Goal: Obtain resource: Download file/media

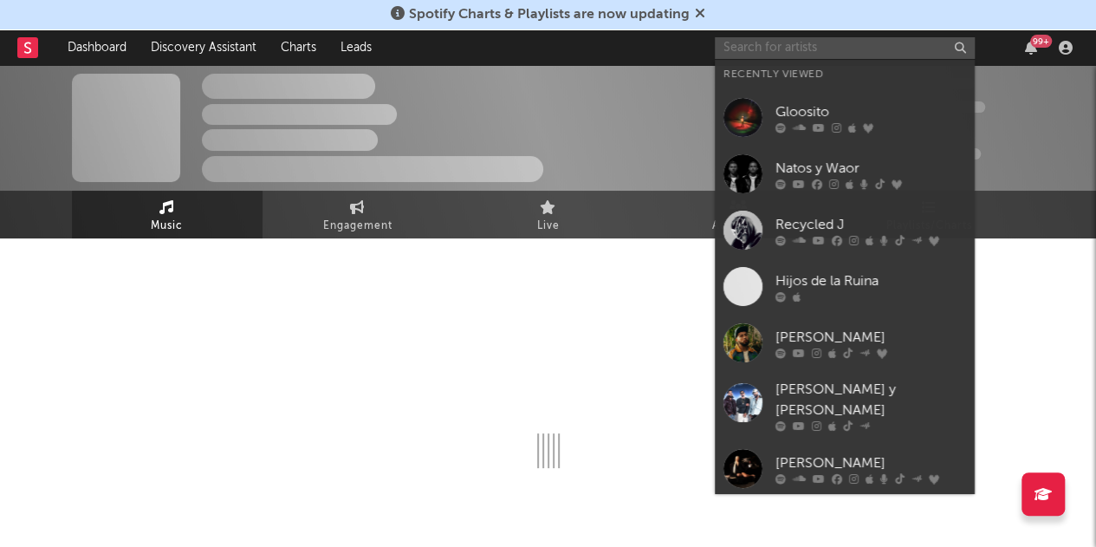
click at [824, 49] on input "text" at bounding box center [845, 48] width 260 height 22
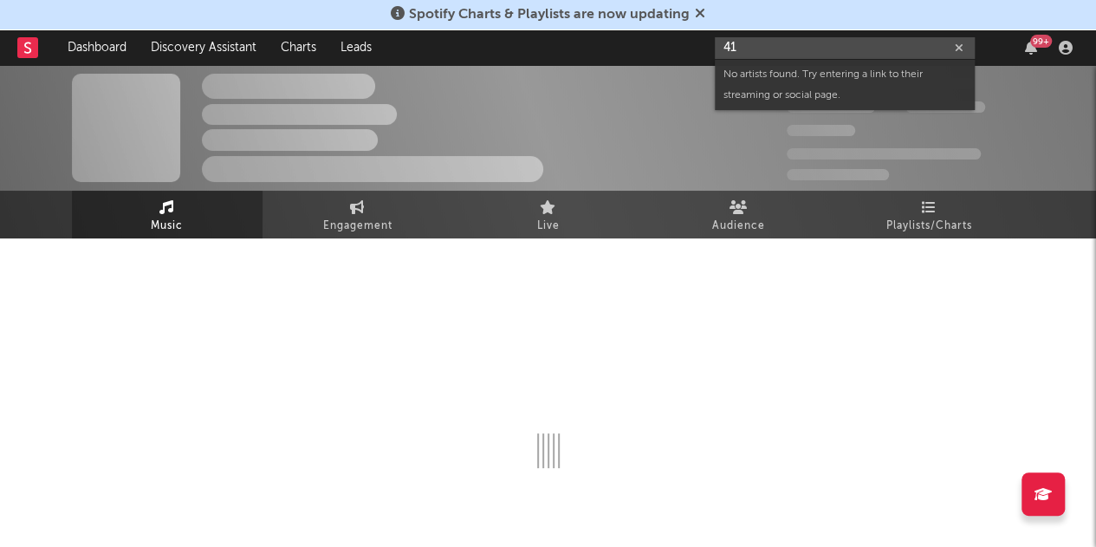
type input "4"
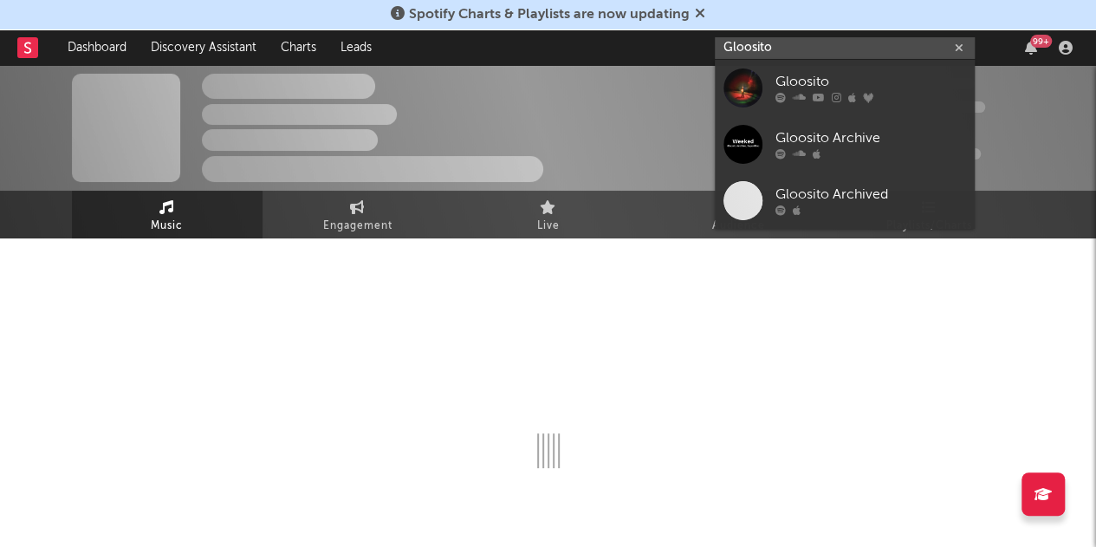
type input "Gloosito"
click at [786, 84] on div "Gloosito" at bounding box center [870, 82] width 191 height 21
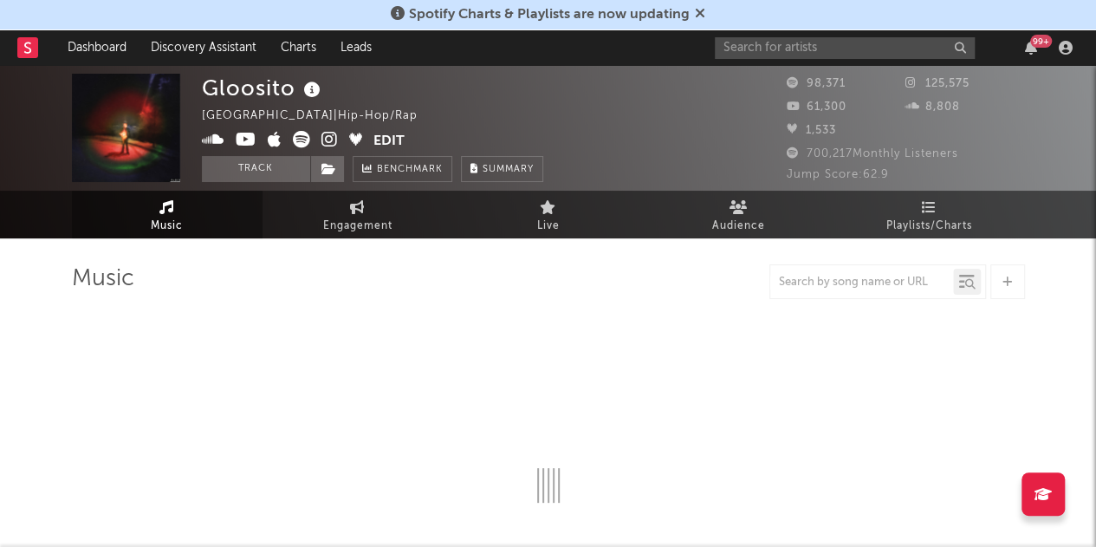
select select "6m"
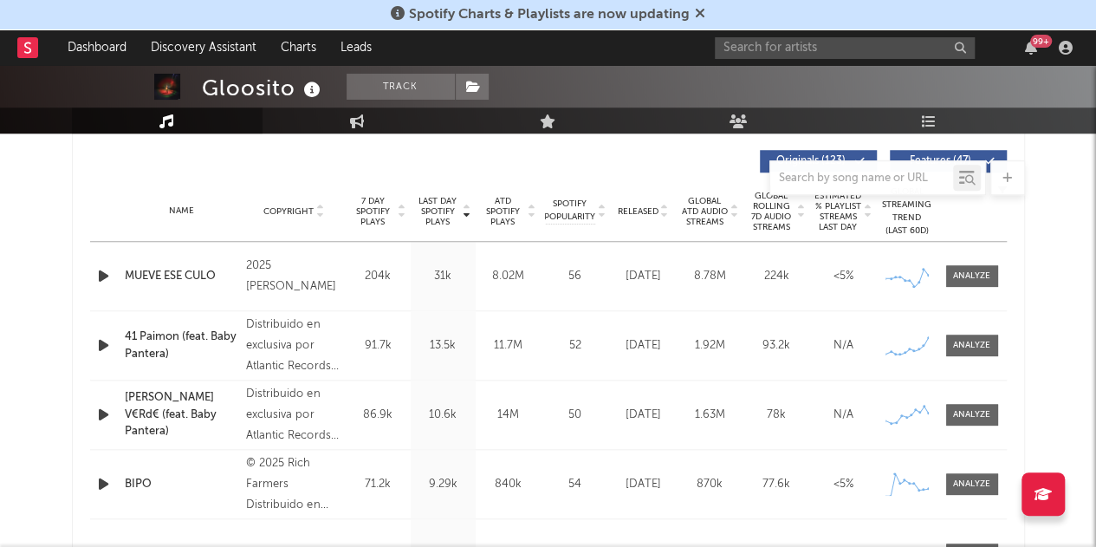
scroll to position [653, 0]
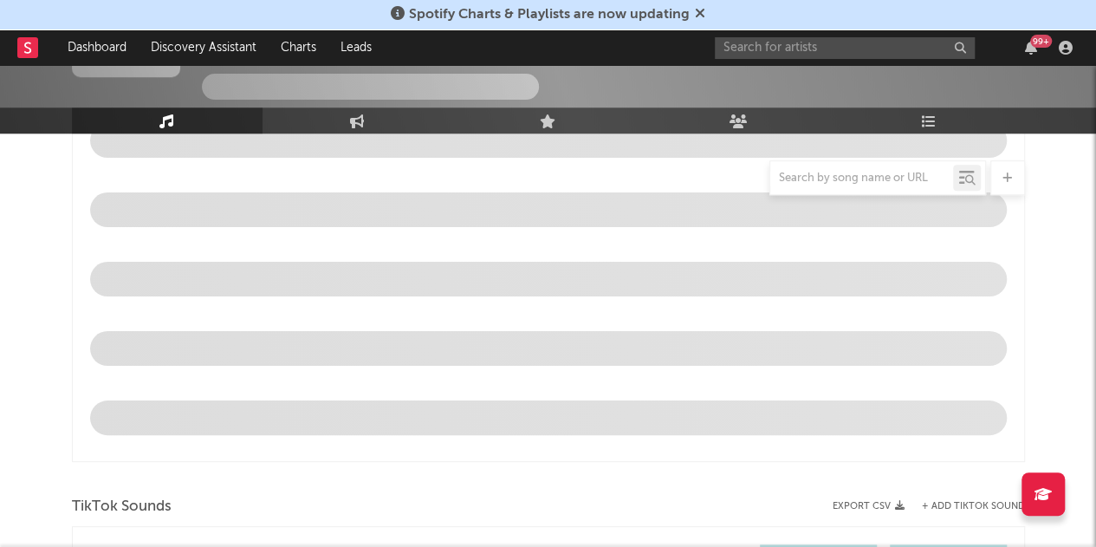
select select "6m"
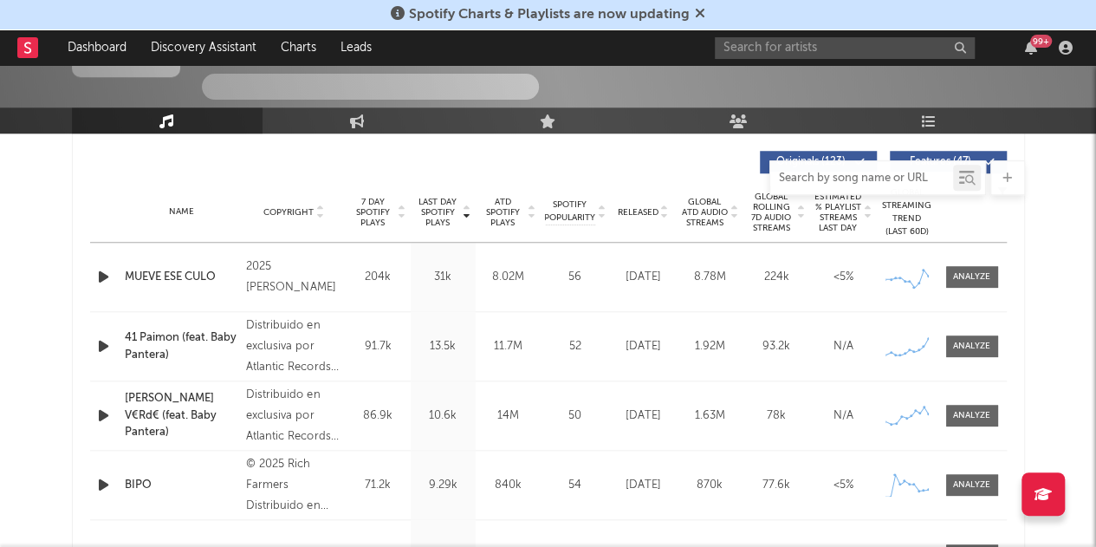
click at [842, 181] on input "text" at bounding box center [861, 178] width 183 height 14
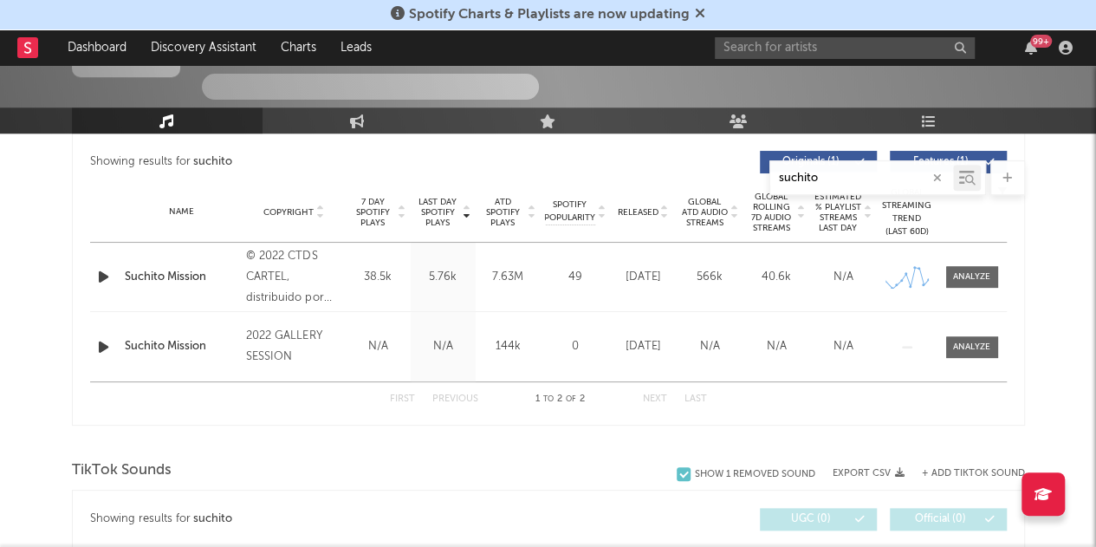
click at [838, 171] on input "suchito" at bounding box center [861, 178] width 183 height 14
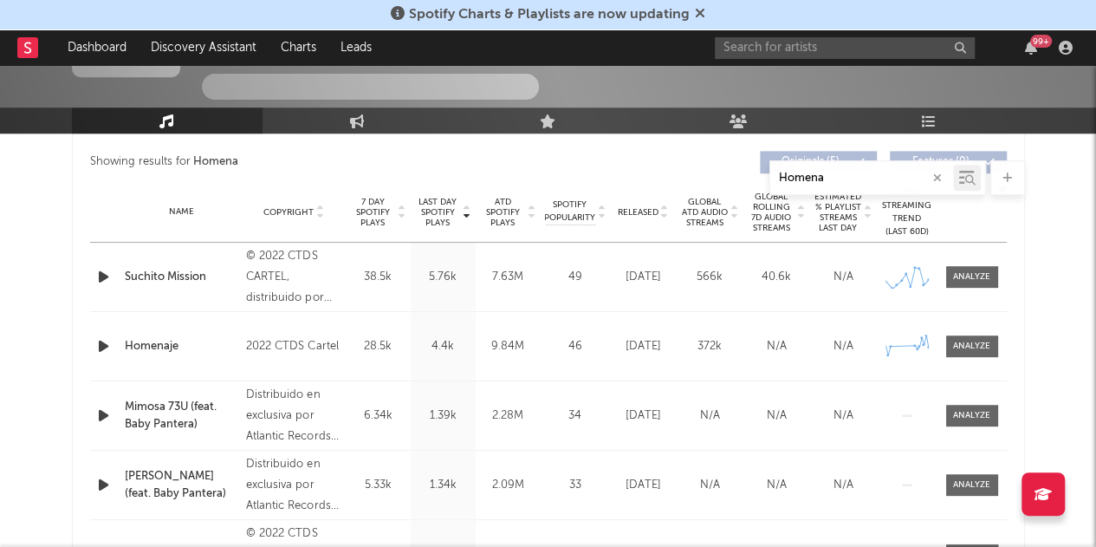
drag, startPoint x: 838, startPoint y: 172, endPoint x: 705, endPoint y: 176, distance: 133.4
click at [705, 176] on div "Homena" at bounding box center [548, 177] width 953 height 35
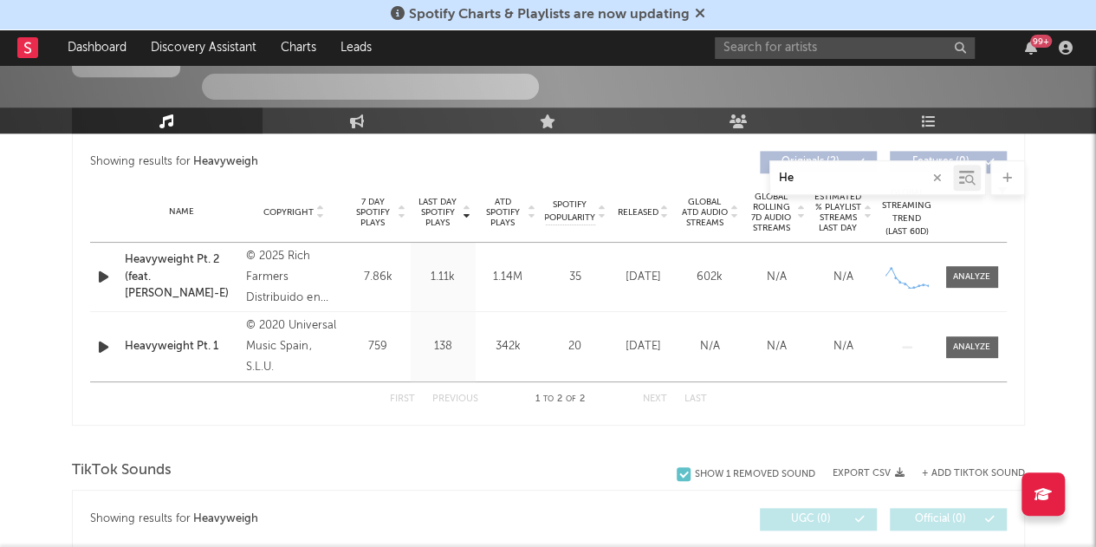
type input "H"
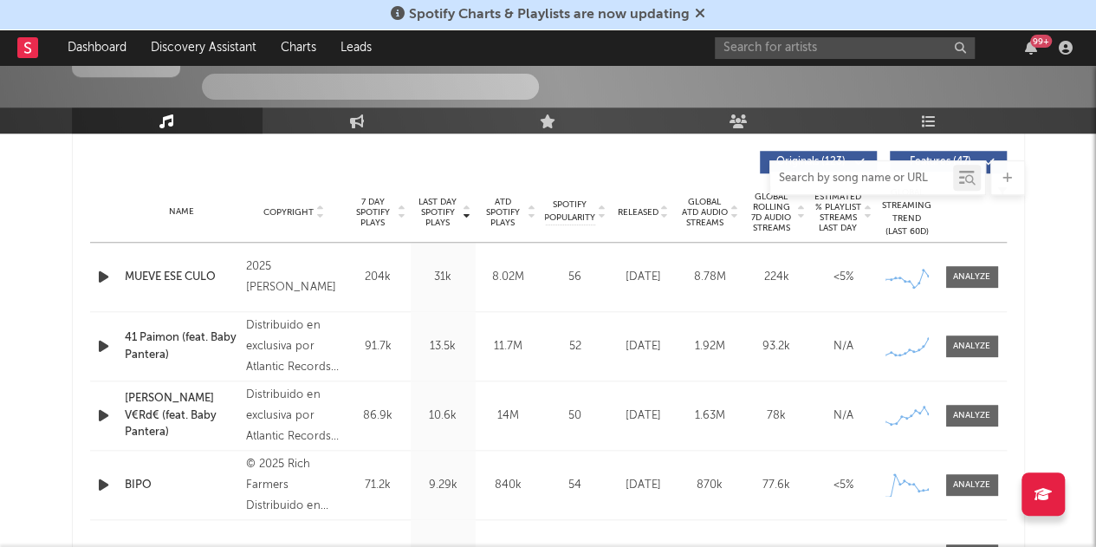
click at [813, 174] on input "text" at bounding box center [861, 178] width 183 height 14
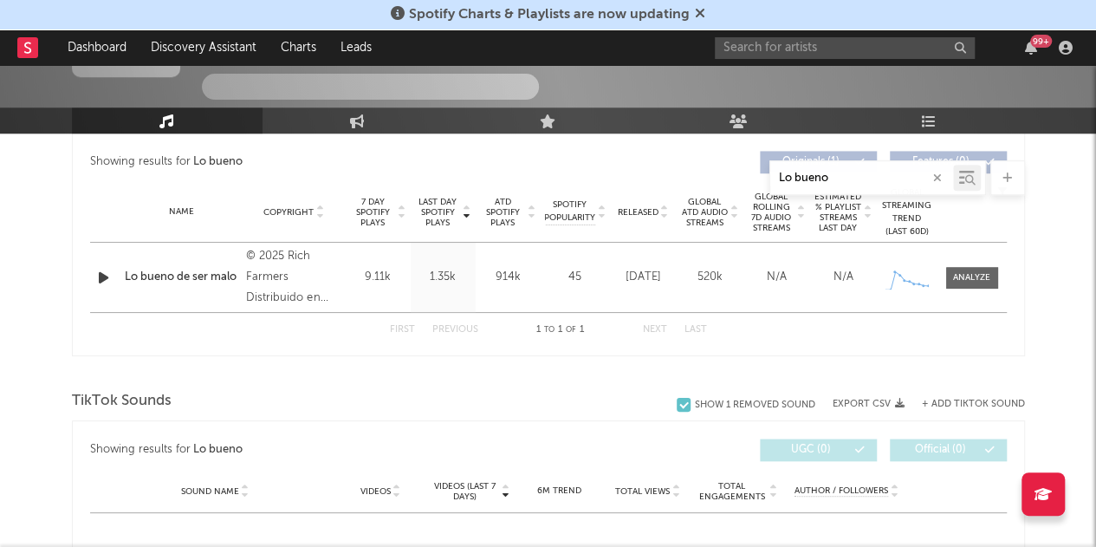
click at [831, 175] on input "Lo bueno" at bounding box center [861, 178] width 183 height 14
click at [842, 178] on input "Never take" at bounding box center [861, 178] width 183 height 14
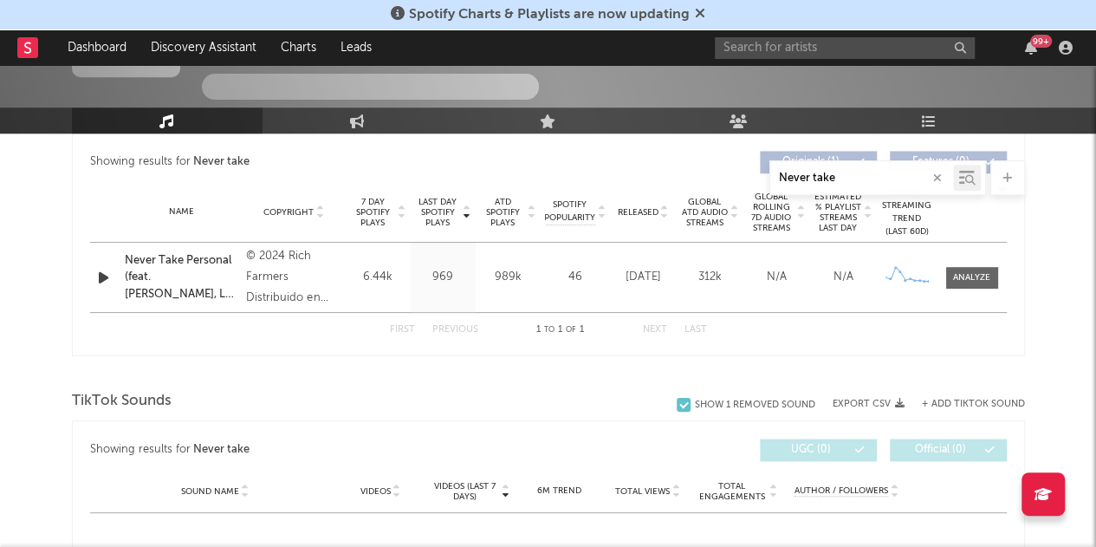
click at [842, 178] on input "Never take" at bounding box center [861, 178] width 183 height 14
click at [814, 179] on input "Ramada" at bounding box center [861, 178] width 183 height 14
click at [833, 182] on input "Puro serp" at bounding box center [861, 178] width 183 height 14
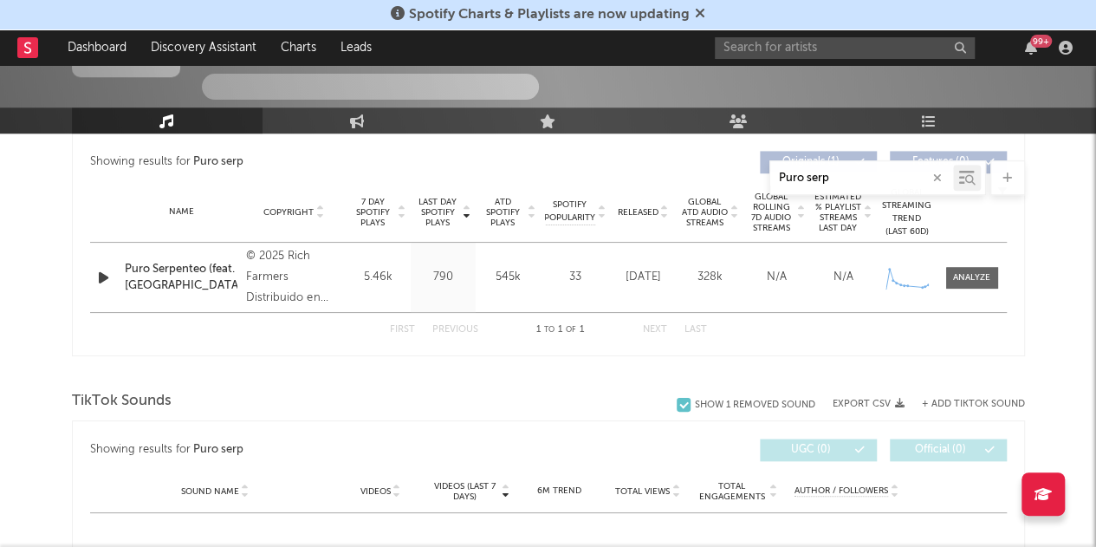
click at [833, 182] on input "Puro serp" at bounding box center [861, 178] width 183 height 14
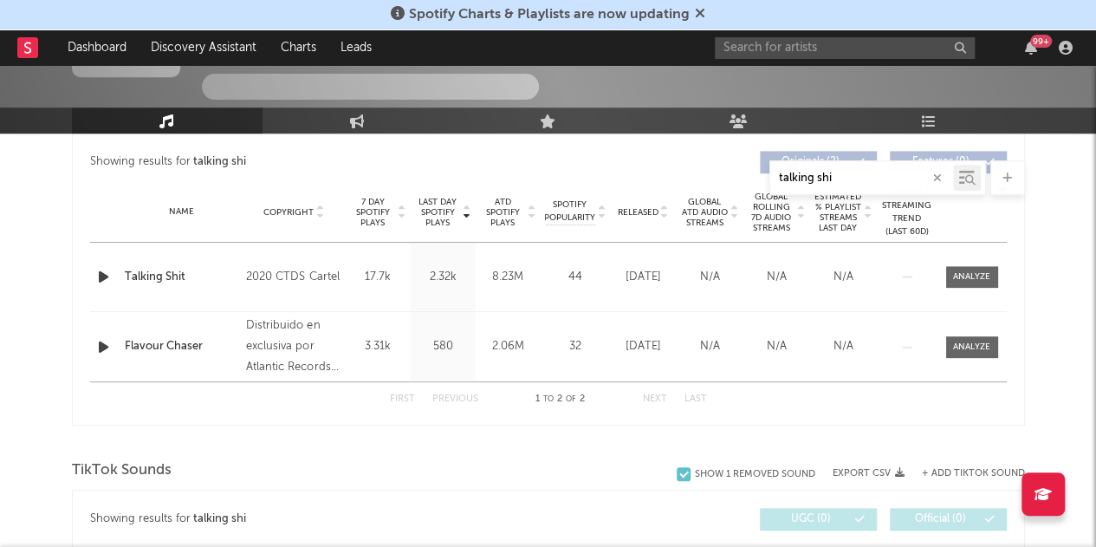
click at [837, 174] on input "talking shi" at bounding box center [861, 178] width 183 height 14
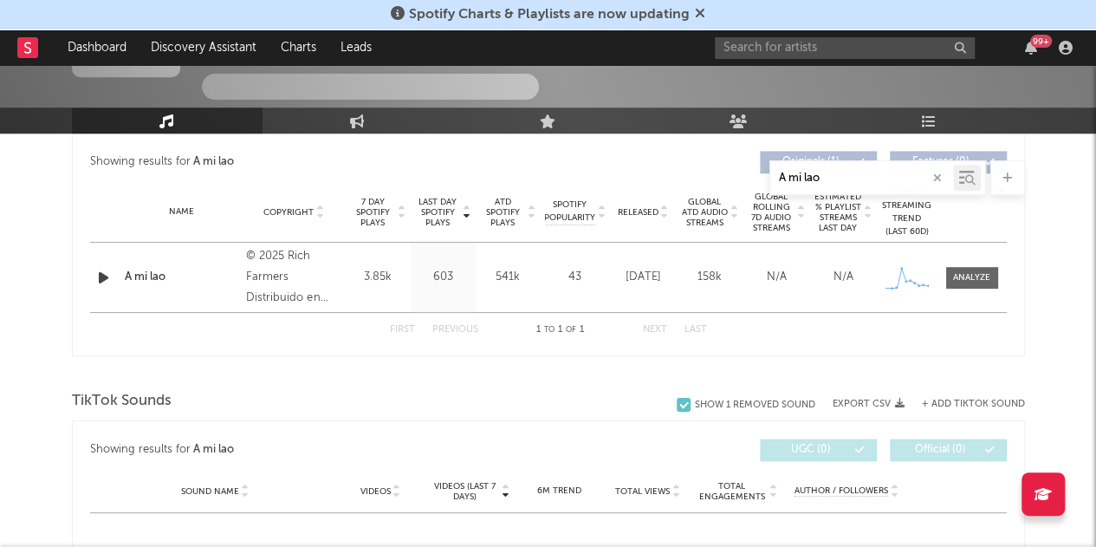
click at [845, 171] on input "A mi lao" at bounding box center [861, 178] width 183 height 14
click at [846, 181] on input "Mas din" at bounding box center [861, 178] width 183 height 14
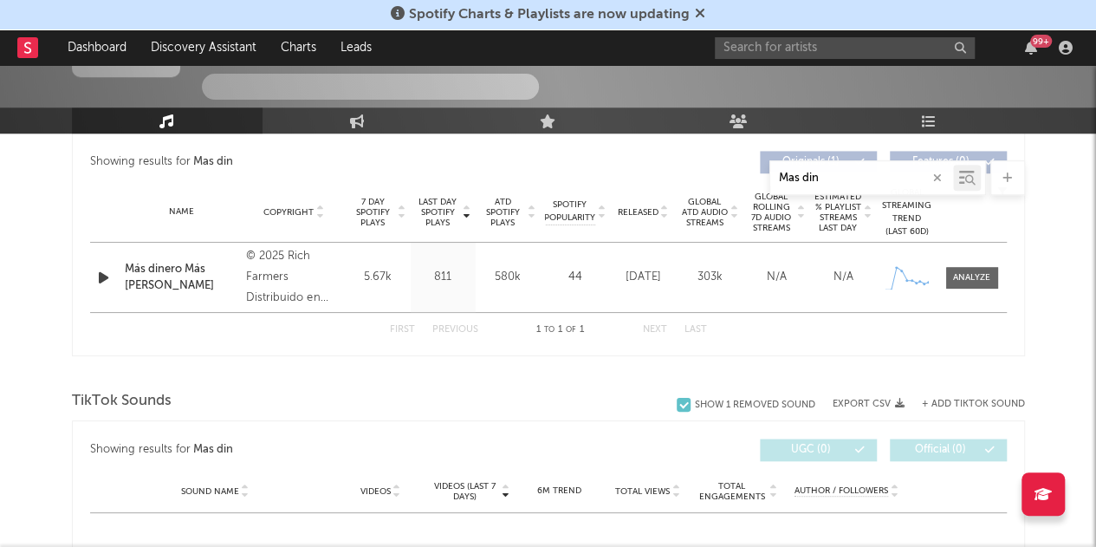
click at [846, 181] on input "Mas din" at bounding box center [861, 178] width 183 height 14
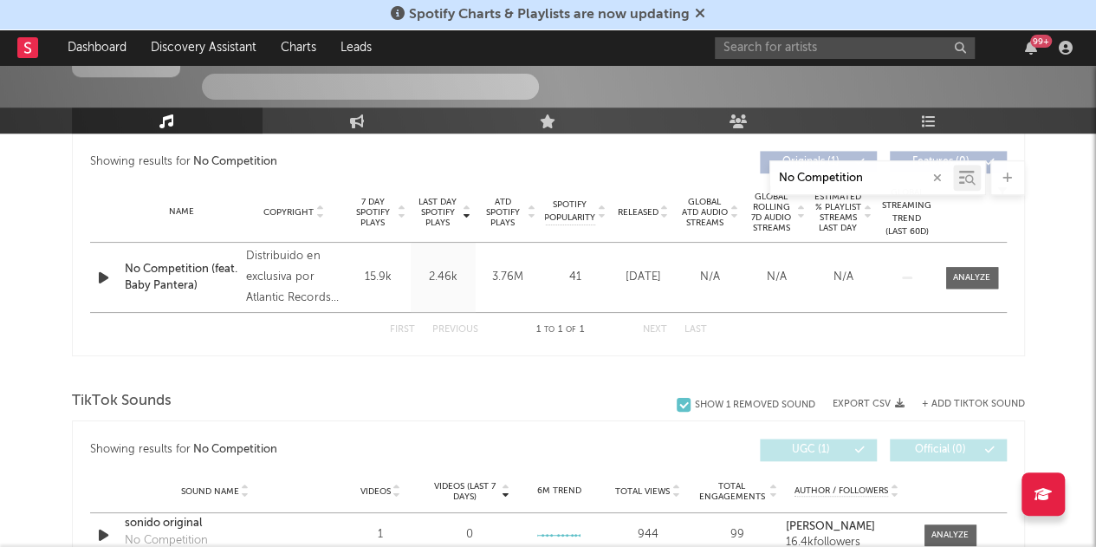
click at [866, 175] on input "No Competition" at bounding box center [861, 178] width 183 height 14
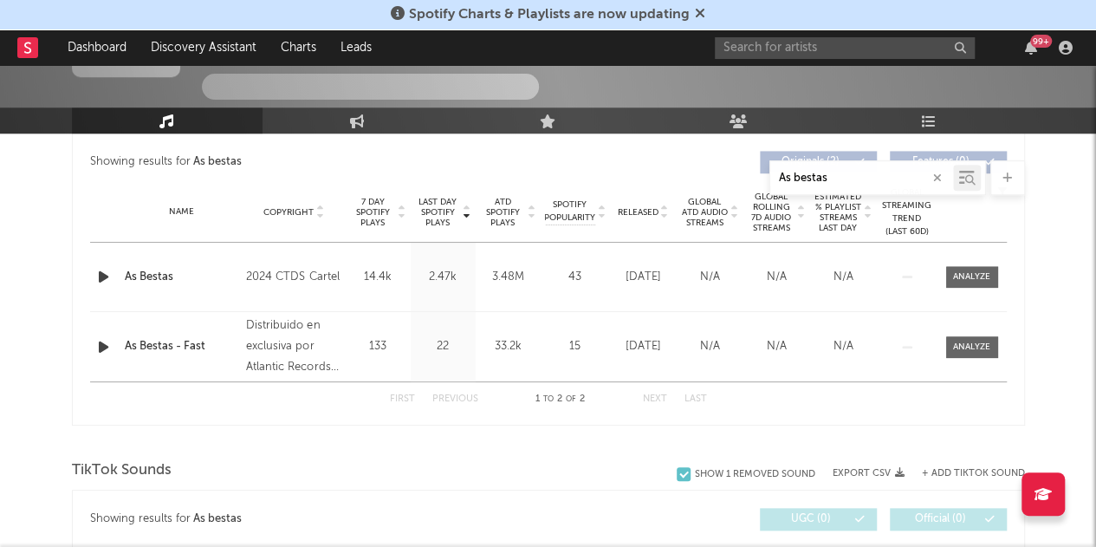
click at [837, 178] on input "As bestas" at bounding box center [861, 178] width 183 height 14
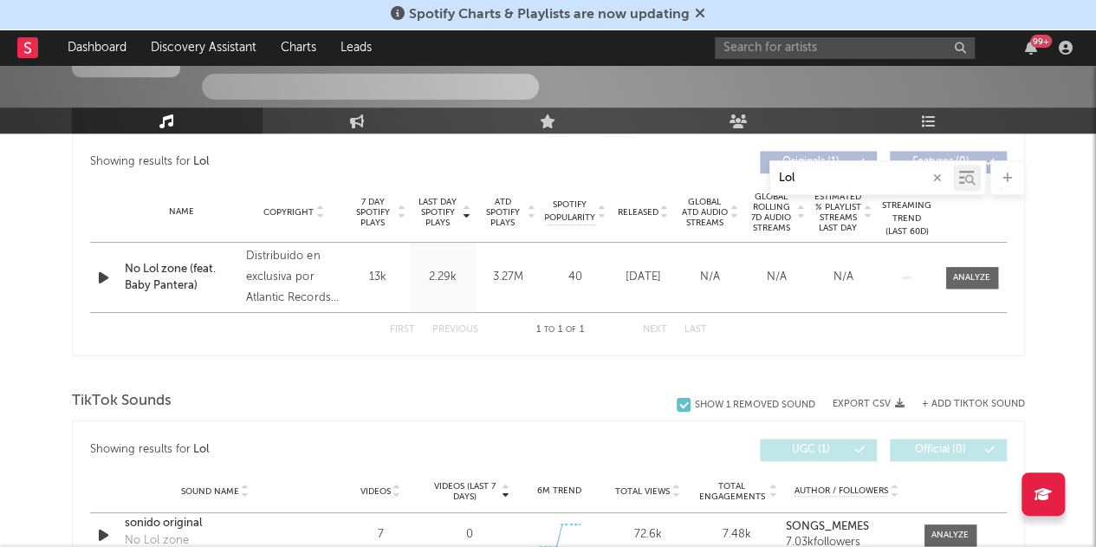
click at [806, 174] on input "Lol" at bounding box center [861, 178] width 183 height 14
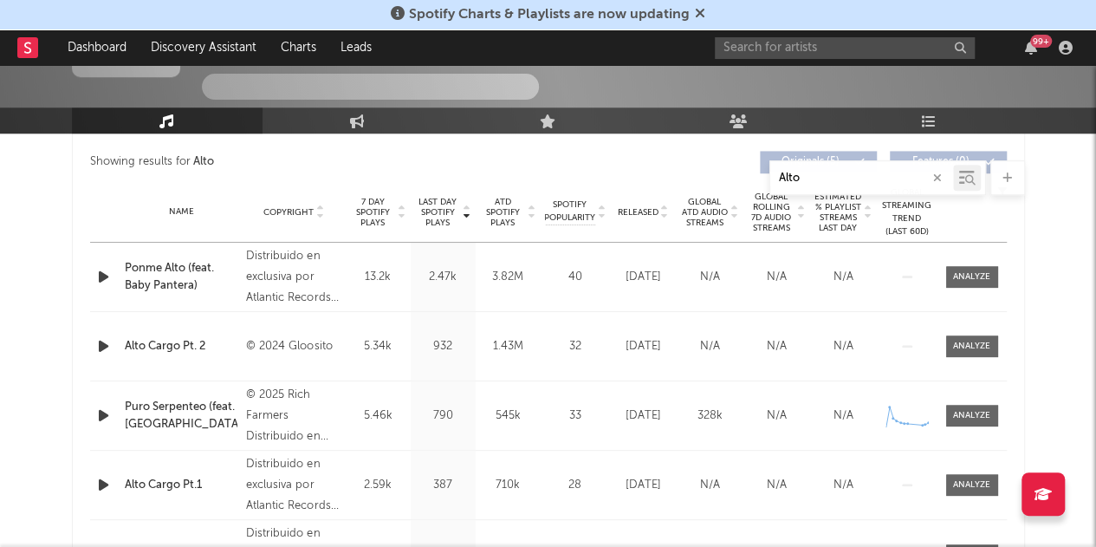
click at [825, 180] on input "Alto" at bounding box center [861, 178] width 183 height 14
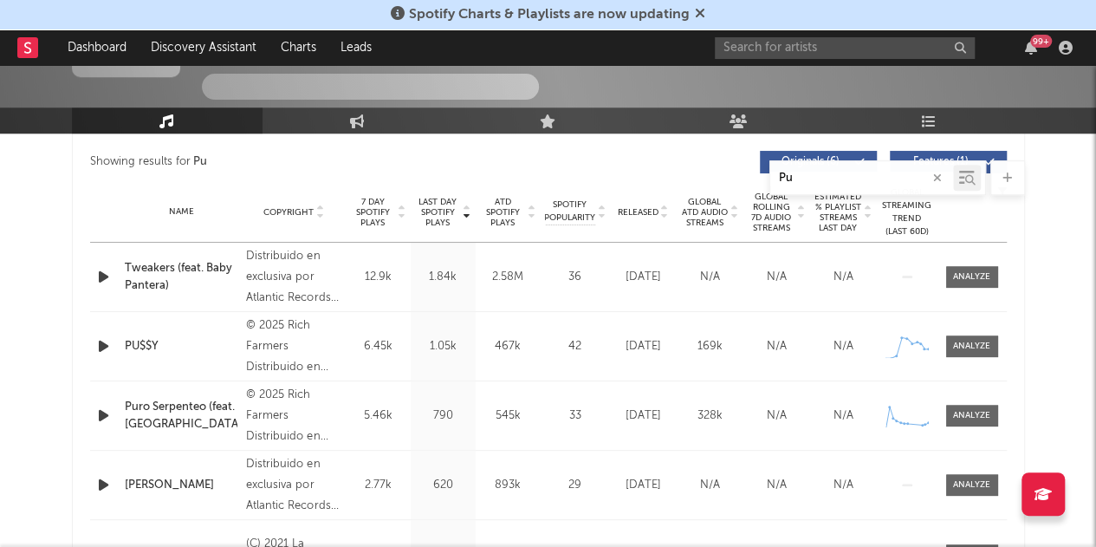
click at [799, 174] on input "Pu" at bounding box center [861, 178] width 183 height 14
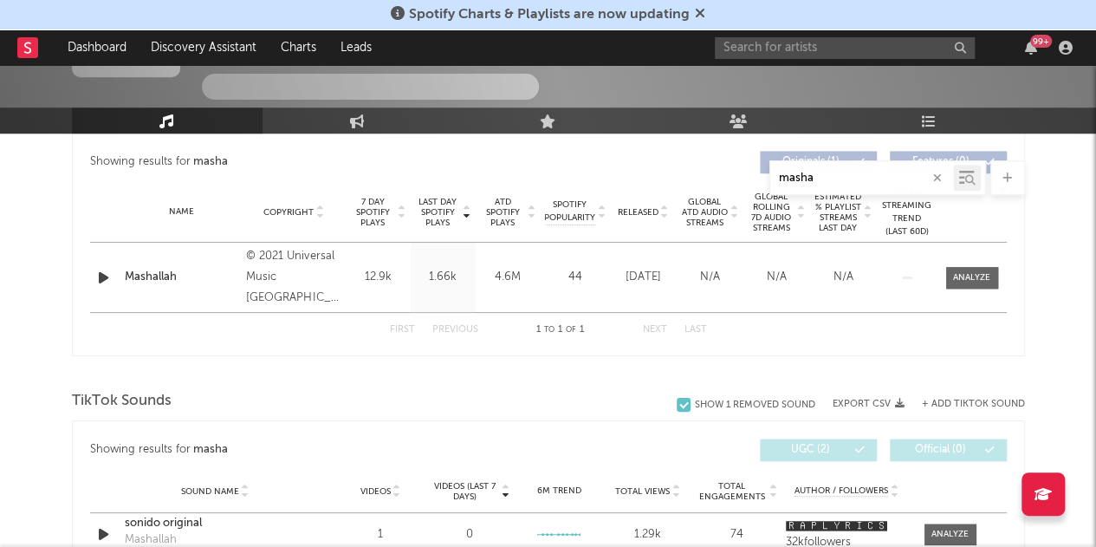
click at [825, 184] on input "masha" at bounding box center [861, 178] width 183 height 14
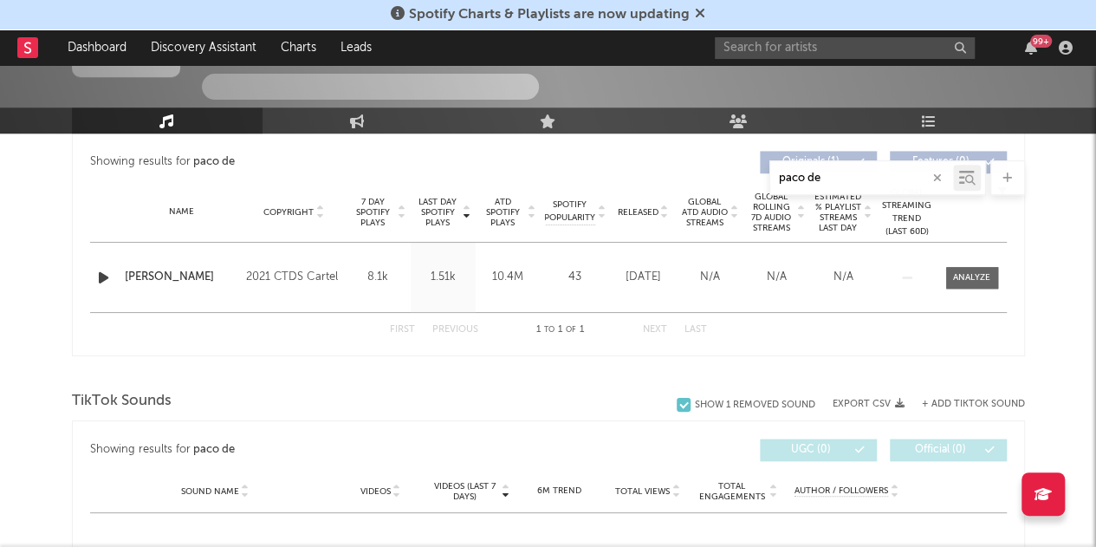
click at [848, 172] on input "paco de" at bounding box center [861, 178] width 183 height 14
type input "red flag"
click at [940, 179] on icon "button" at bounding box center [937, 177] width 9 height 11
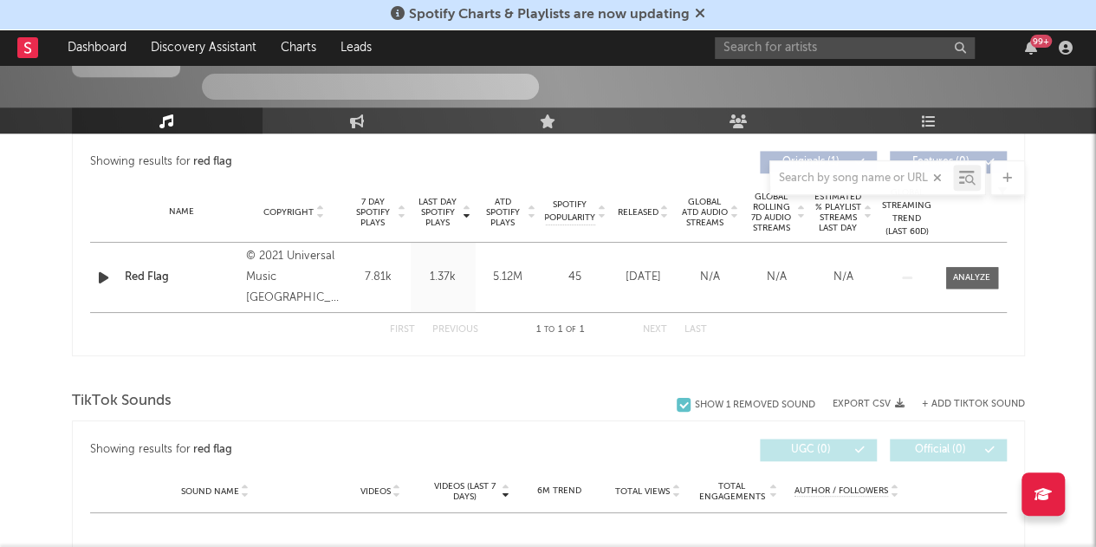
click at [1058, 249] on div "The Artist Name Track Unknown Location | Shoegaze Edit Track Benchmark Summary …" at bounding box center [548, 353] width 1096 height 1882
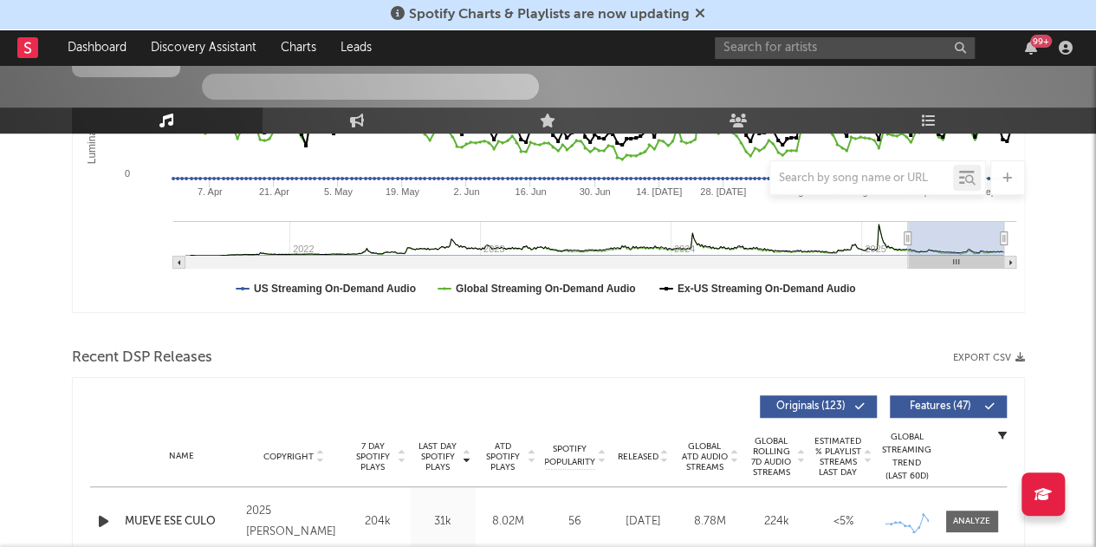
scroll to position [388, 0]
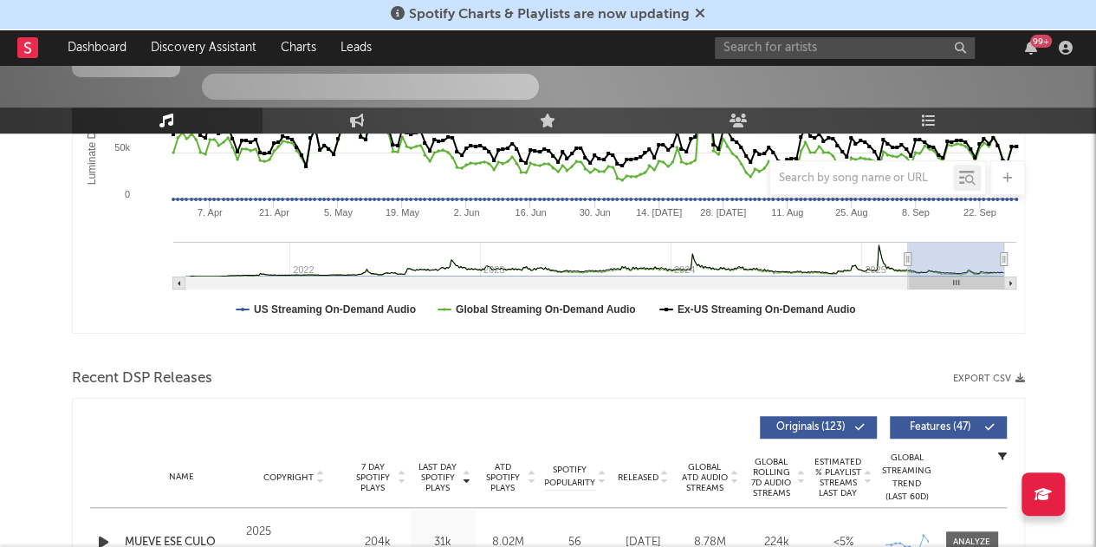
click at [980, 375] on button "Export CSV" at bounding box center [989, 378] width 72 height 10
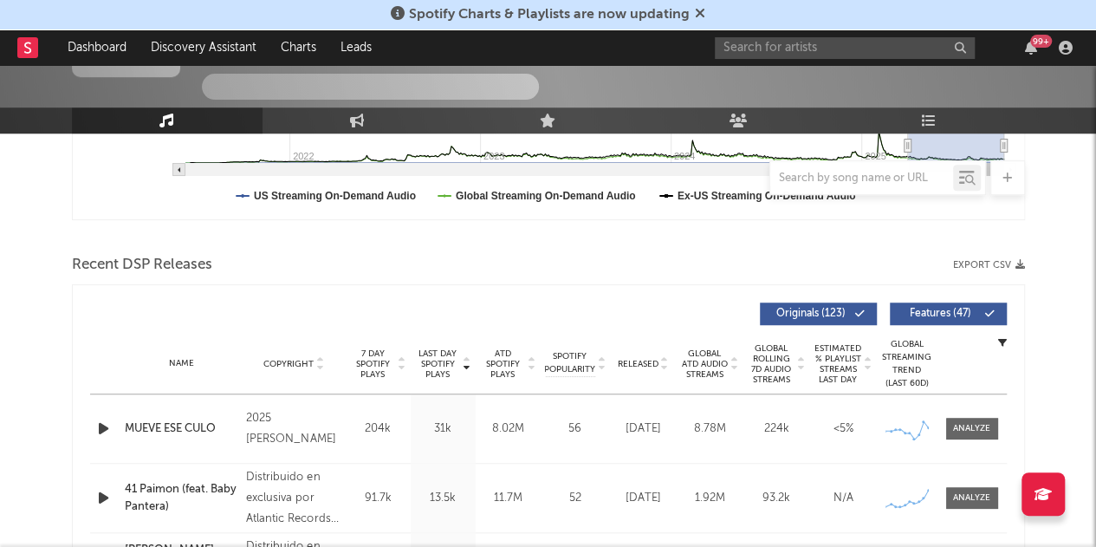
scroll to position [505, 0]
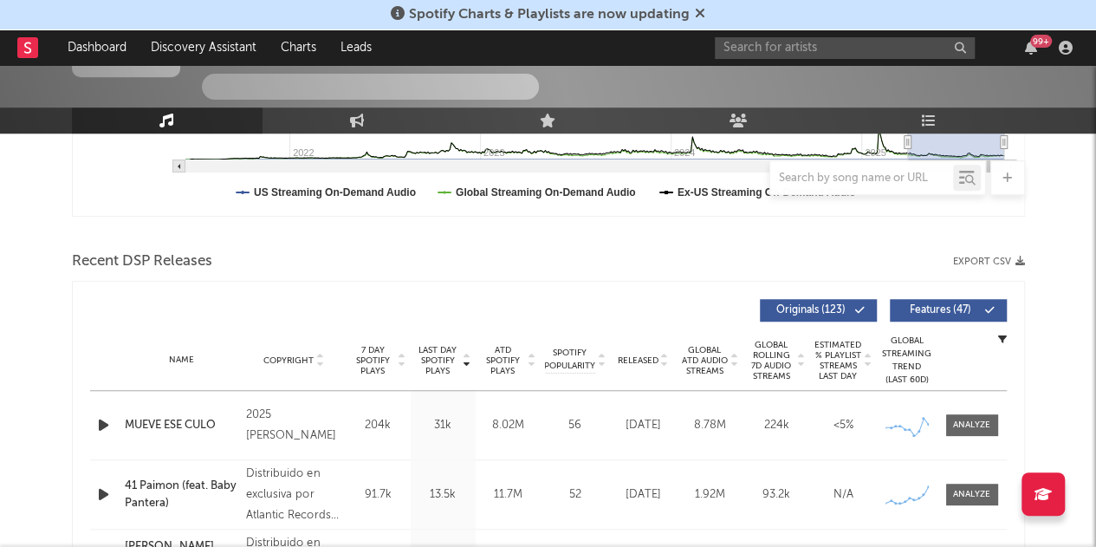
click at [986, 257] on button "Export CSV" at bounding box center [989, 261] width 72 height 10
click at [982, 262] on button "Export CSV" at bounding box center [989, 261] width 72 height 10
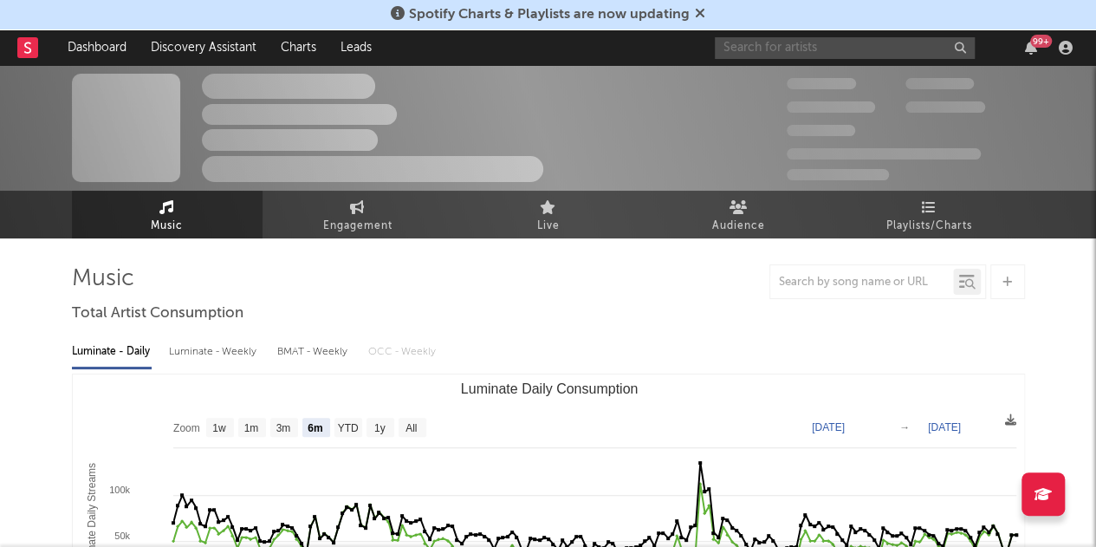
click at [767, 48] on input "text" at bounding box center [845, 48] width 260 height 22
click at [703, 15] on div "Spotify Charts & Playlists are now updating" at bounding box center [548, 15] width 1096 height 30
click at [696, 14] on icon at bounding box center [700, 13] width 10 height 14
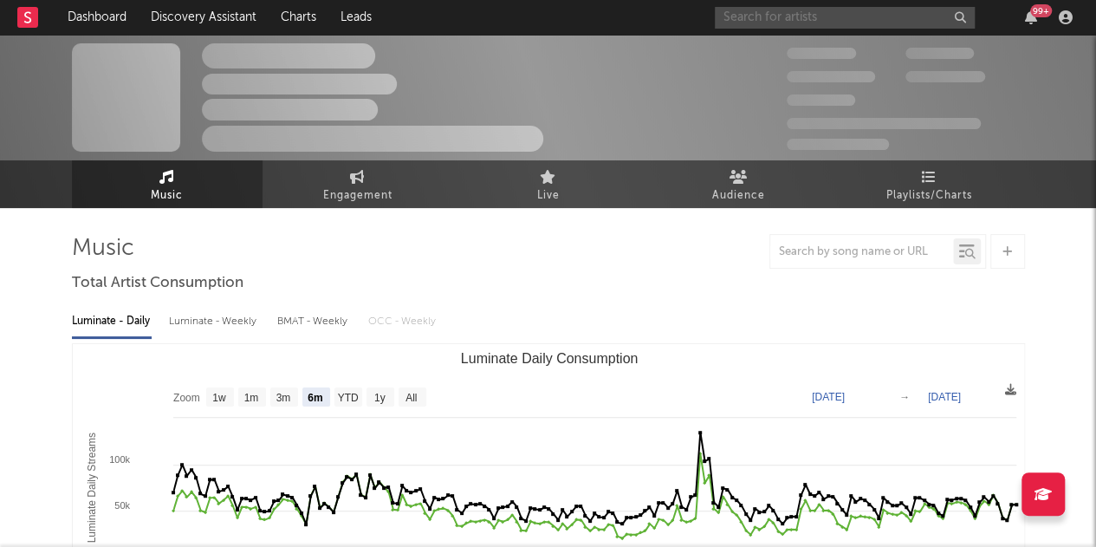
click at [764, 17] on input "text" at bounding box center [845, 18] width 260 height 22
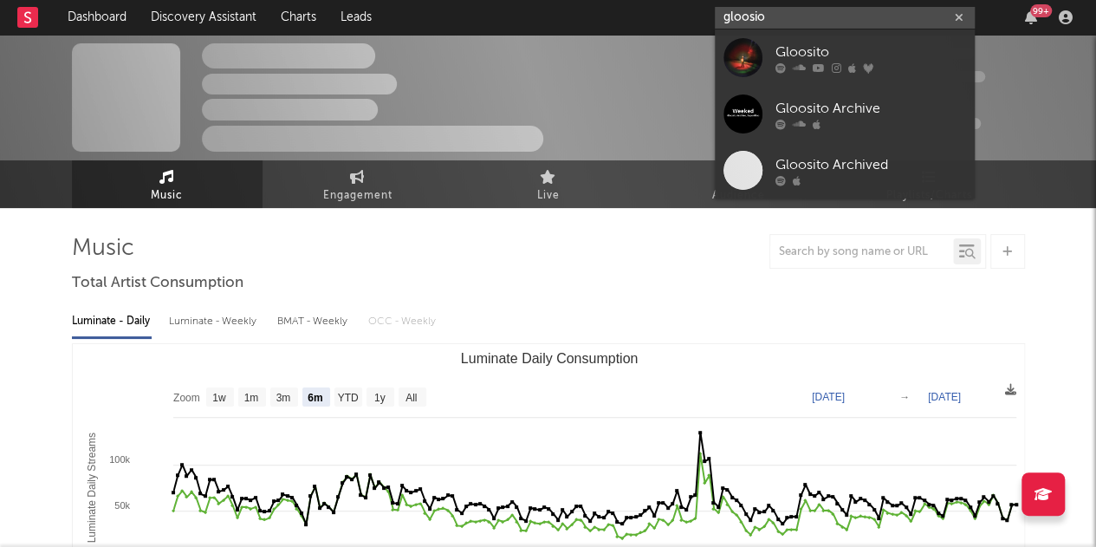
type input "gloosio"
click at [802, 46] on div "Gloosito" at bounding box center [870, 52] width 191 height 21
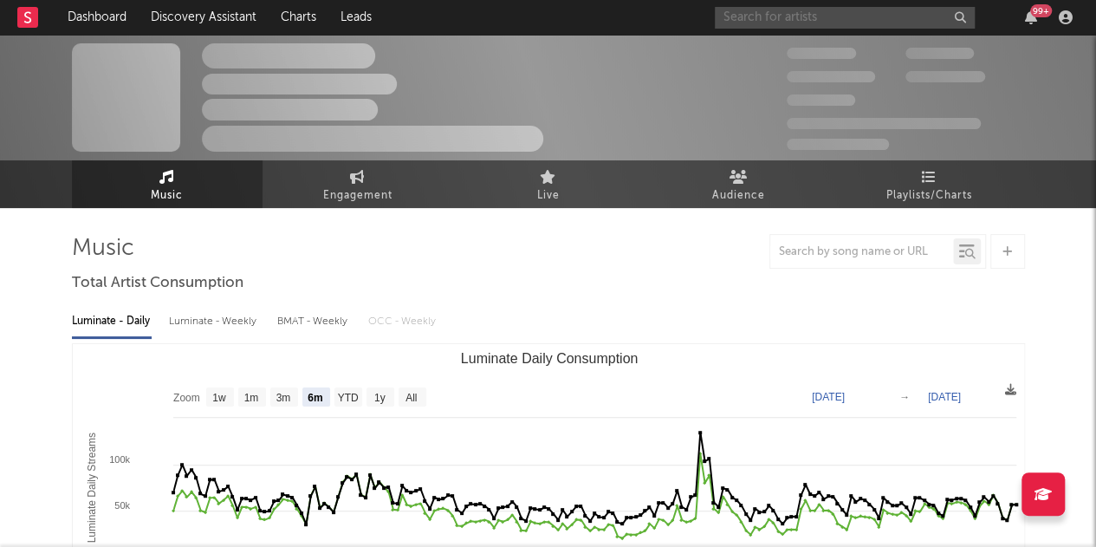
click at [789, 18] on input "text" at bounding box center [845, 18] width 260 height 22
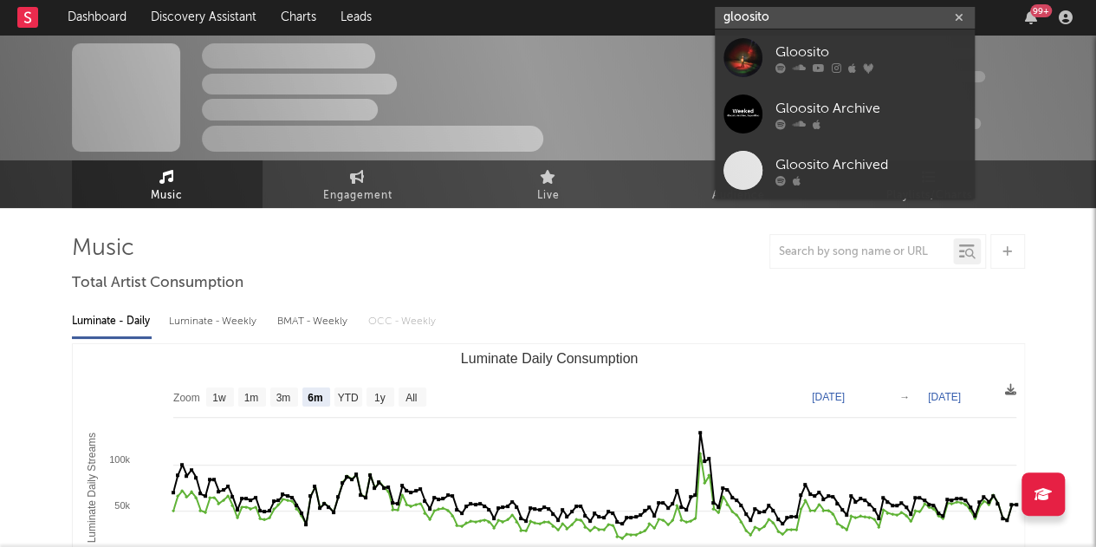
type input "gloosito"
click at [781, 53] on div "Gloosito" at bounding box center [870, 52] width 191 height 21
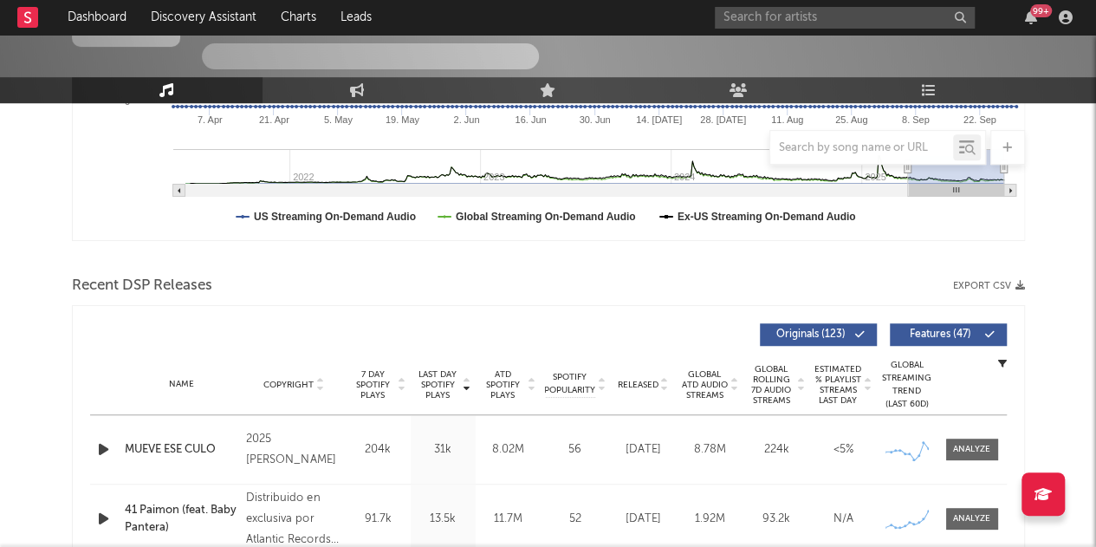
scroll to position [456, 0]
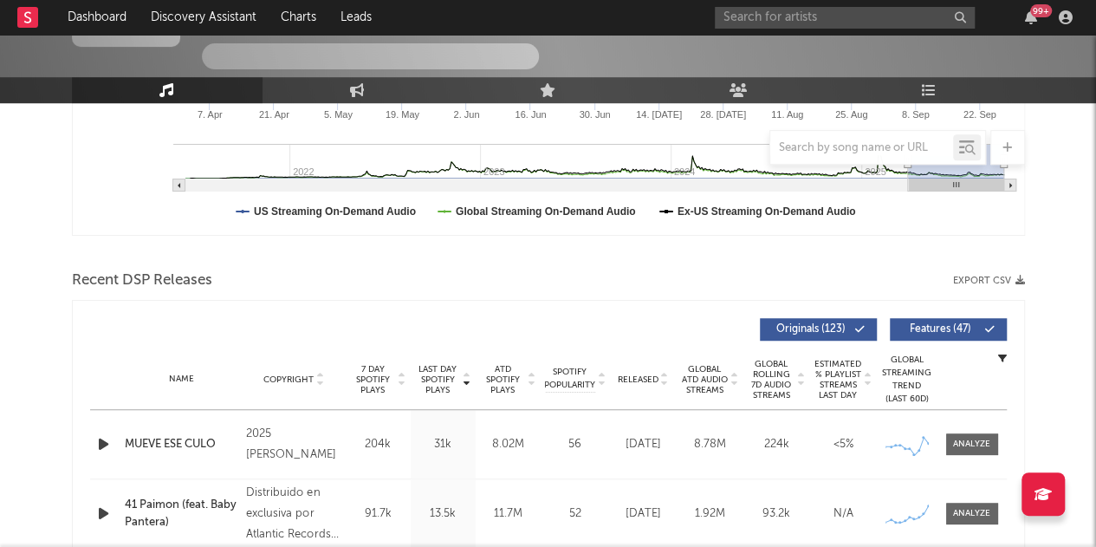
click at [984, 275] on button "Export CSV" at bounding box center [989, 280] width 72 height 10
click at [592, 345] on div "Last Day Spotify Plays Copyright 7 Day Spotify Plays Last Day Spotify Plays ATD…" at bounding box center [548, 329] width 916 height 40
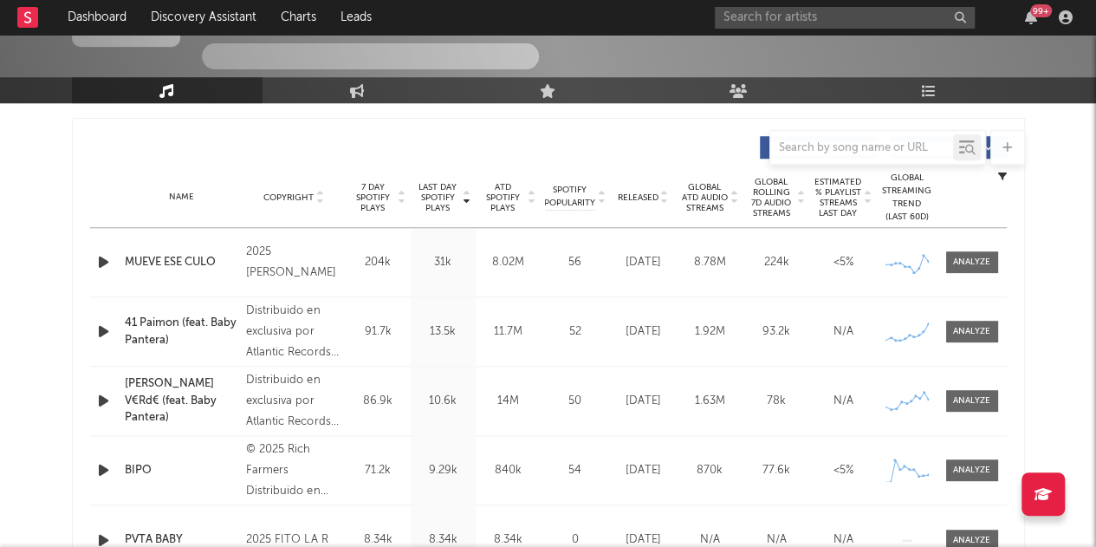
scroll to position [639, 0]
click at [828, 145] on input "text" at bounding box center [861, 148] width 183 height 14
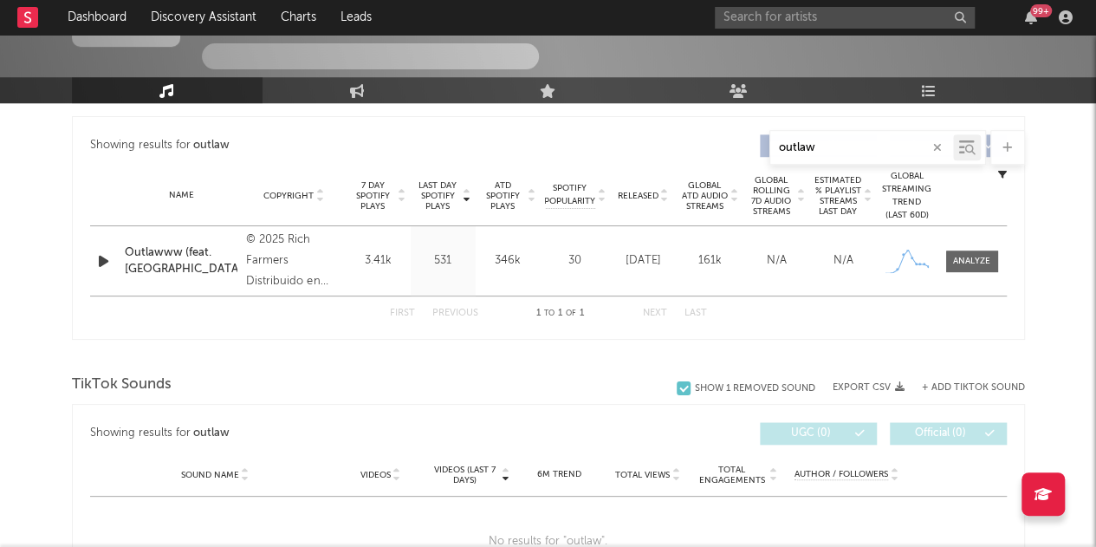
click at [836, 151] on input "outlaw" at bounding box center [861, 148] width 183 height 14
click at [825, 157] on div "Dog shit" at bounding box center [861, 148] width 183 height 22
click at [825, 154] on input "Dog shit" at bounding box center [861, 148] width 183 height 14
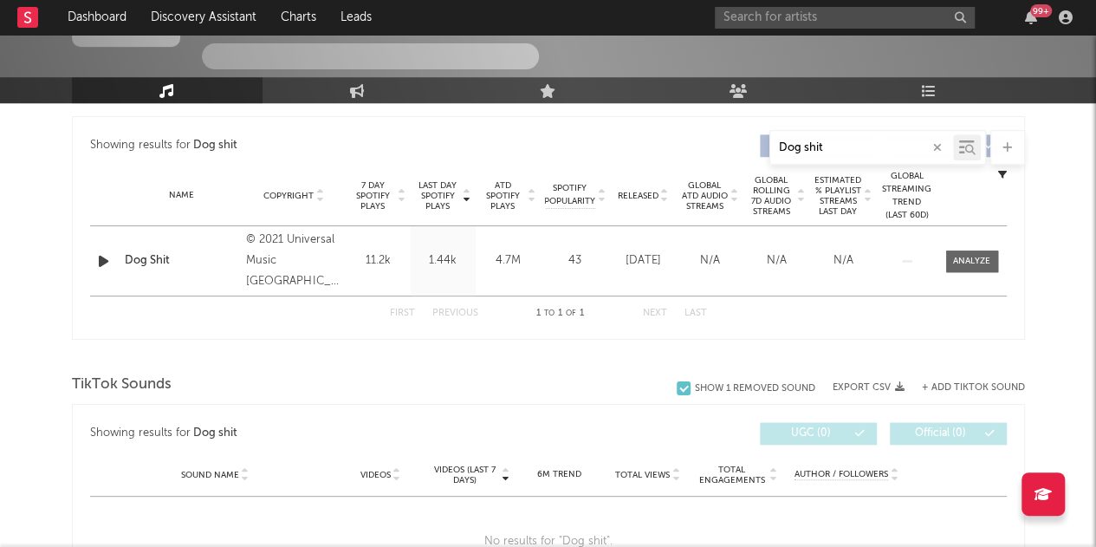
click at [825, 154] on input "Dog shit" at bounding box center [861, 148] width 183 height 14
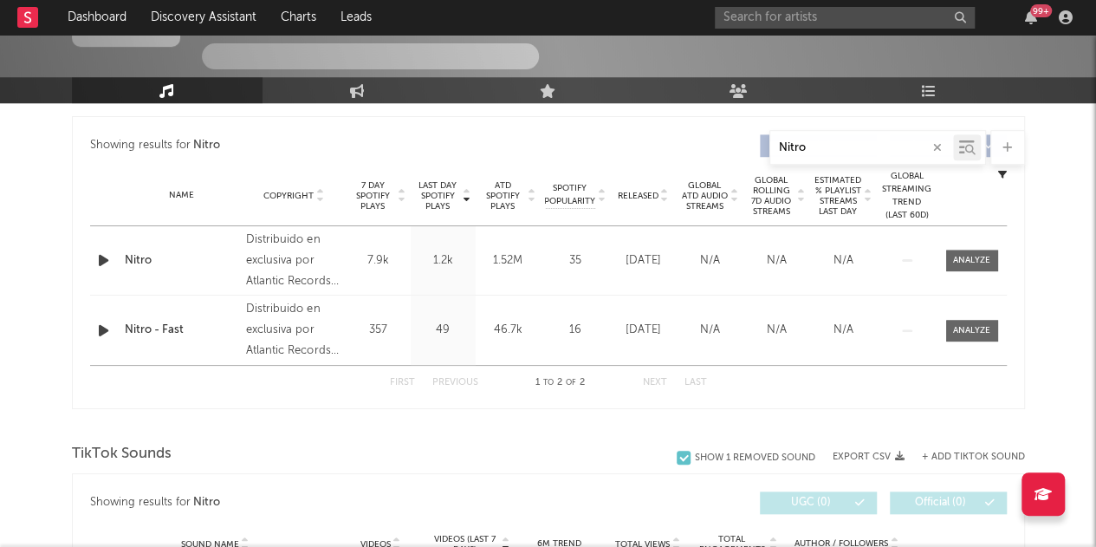
click at [829, 153] on input "Nitro" at bounding box center [861, 148] width 183 height 14
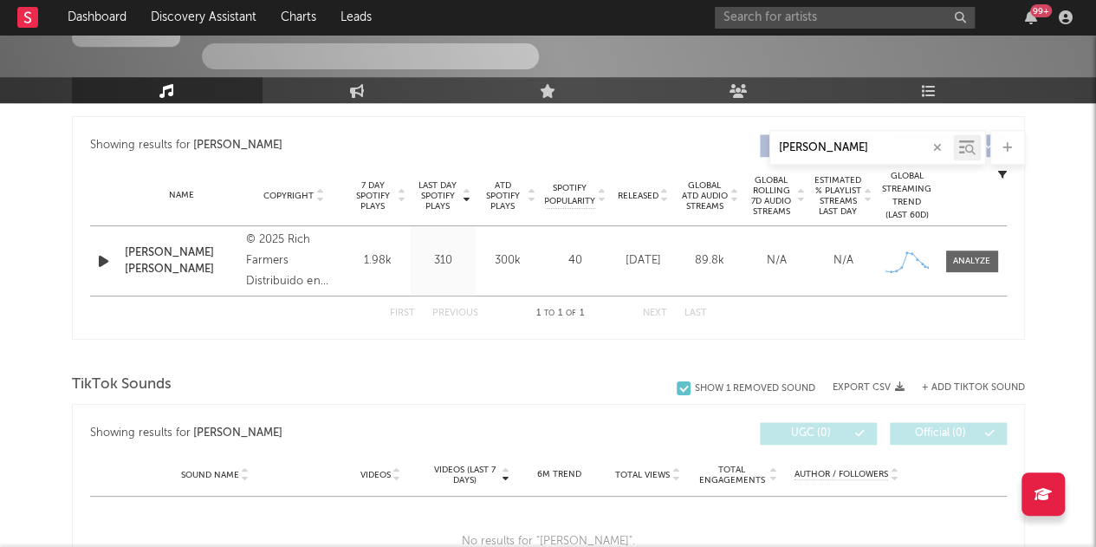
click at [828, 146] on input "[PERSON_NAME]" at bounding box center [861, 148] width 183 height 14
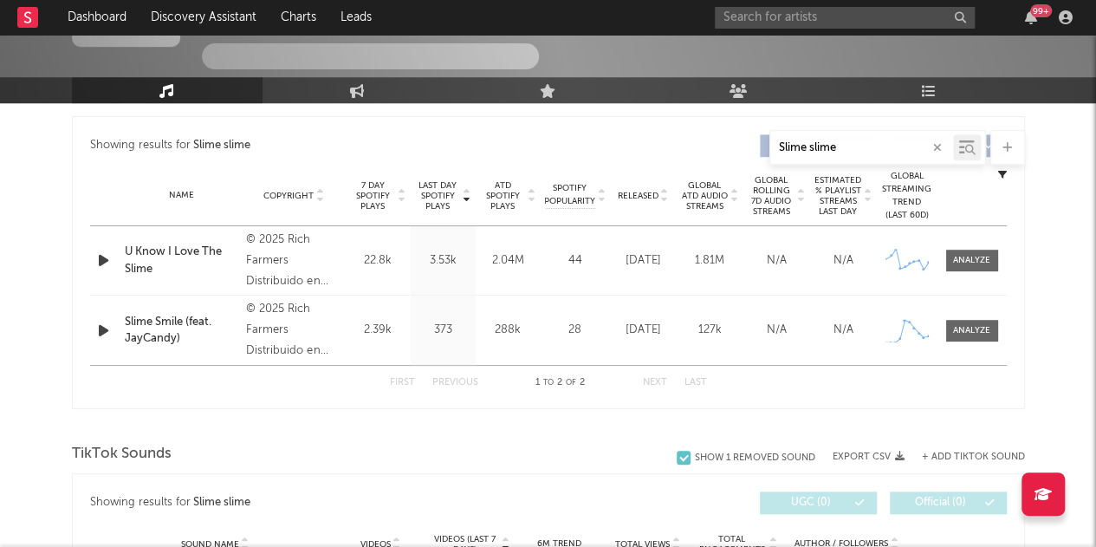
click at [851, 146] on input "Slime slime" at bounding box center [861, 148] width 183 height 14
click at [847, 149] on input "ghetto con" at bounding box center [861, 148] width 183 height 14
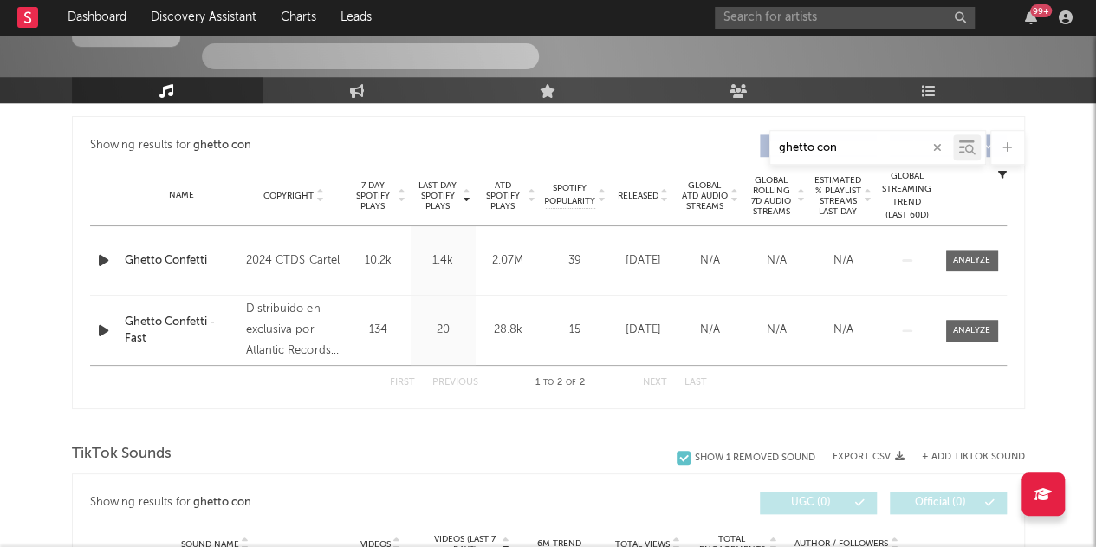
click at [847, 149] on input "ghetto con" at bounding box center [861, 148] width 183 height 14
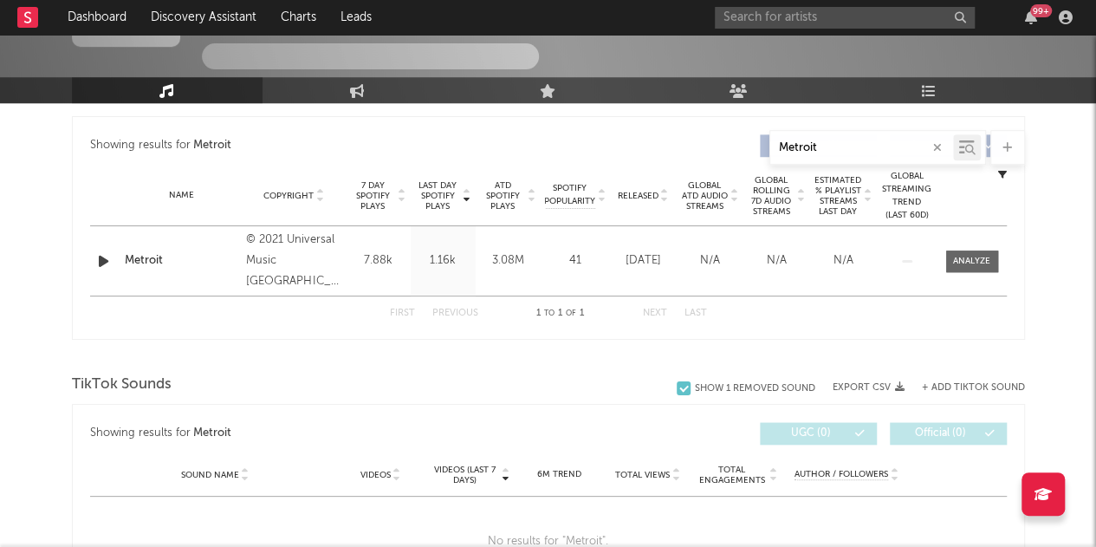
click at [829, 141] on input "Metroit" at bounding box center [861, 148] width 183 height 14
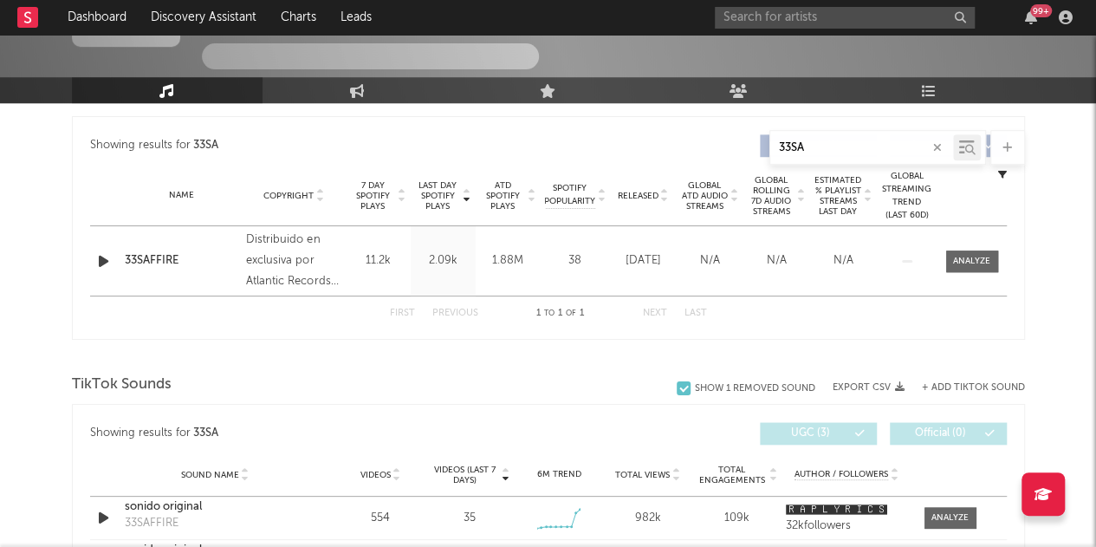
click at [819, 143] on input "33SA" at bounding box center [861, 148] width 183 height 14
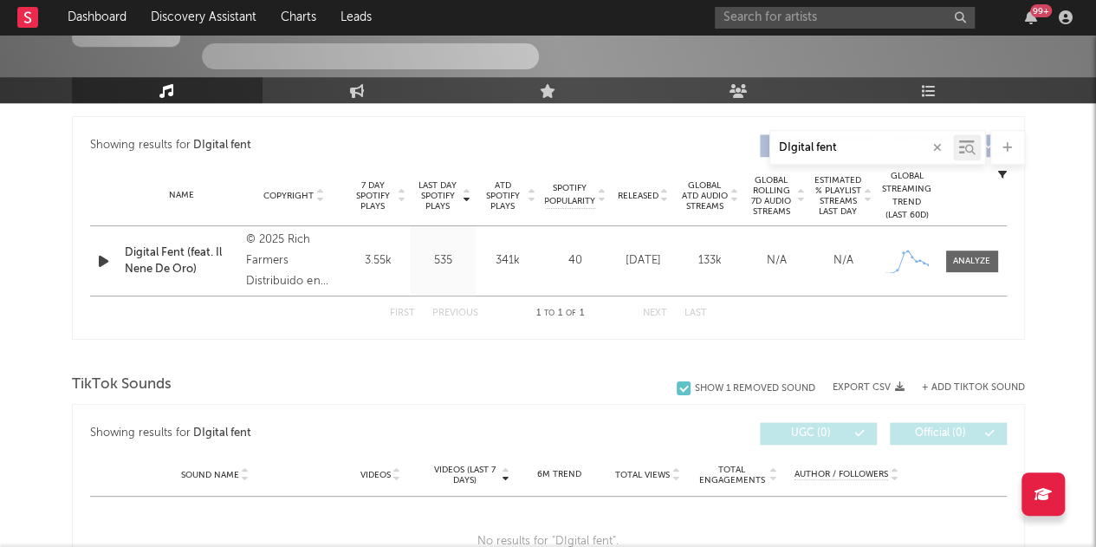
click at [847, 146] on input "DIgital fent" at bounding box center [861, 148] width 183 height 14
click at [838, 145] on input "Accidental t" at bounding box center [861, 148] width 183 height 14
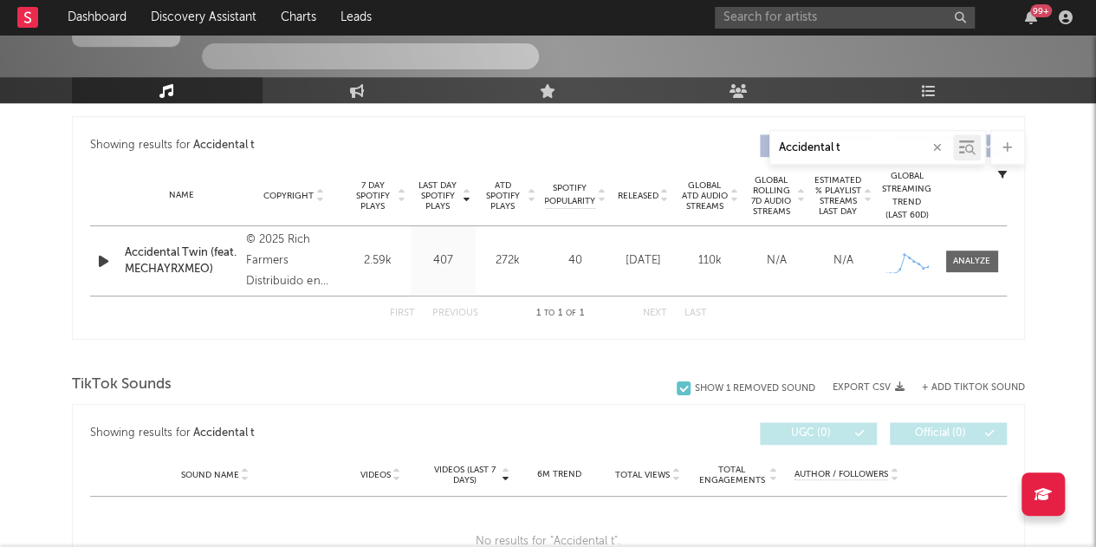
click at [838, 145] on input "Accidental t" at bounding box center [861, 148] width 183 height 14
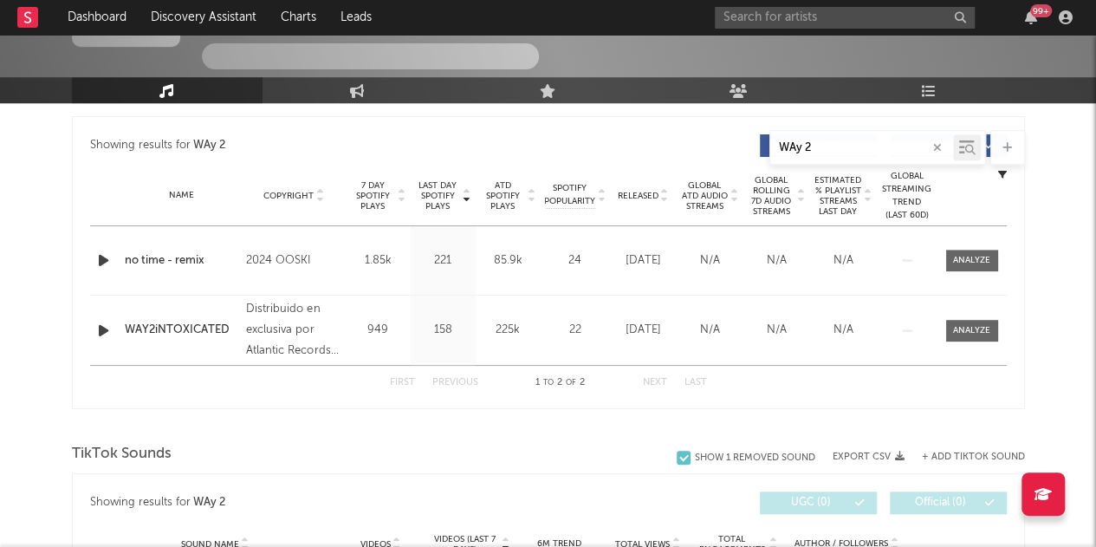
click at [799, 137] on div "WAy 2" at bounding box center [861, 148] width 183 height 22
click at [814, 139] on div "WAy 2" at bounding box center [861, 148] width 183 height 22
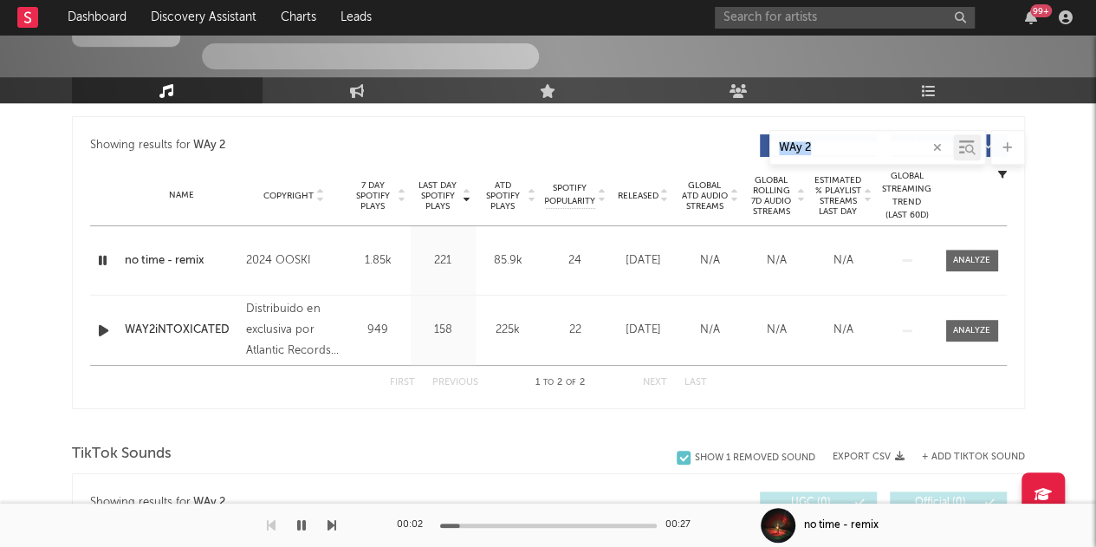
click at [297, 531] on icon "button" at bounding box center [301, 525] width 9 height 14
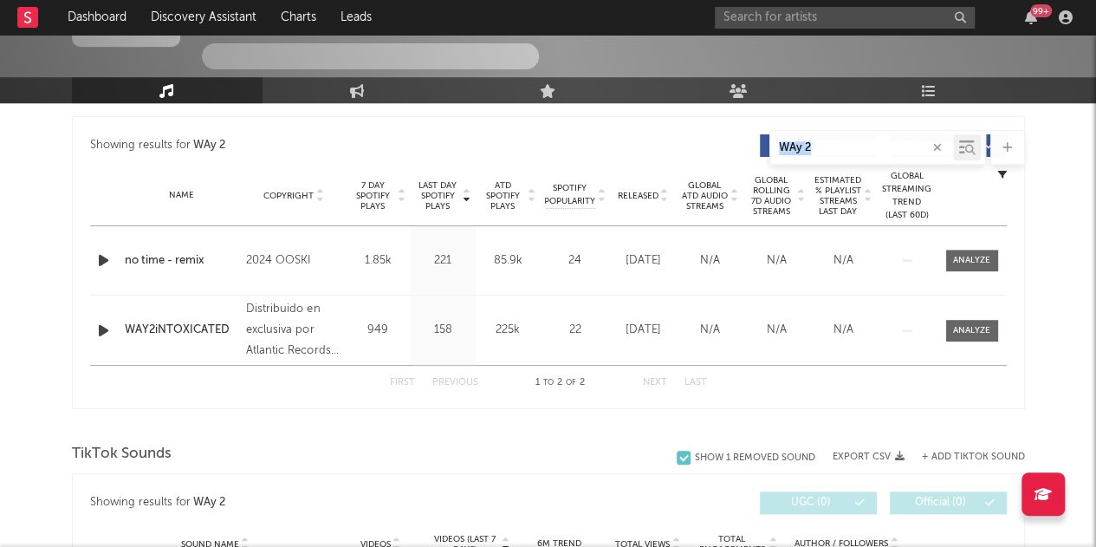
click at [823, 150] on input "WAy 2" at bounding box center [861, 148] width 183 height 14
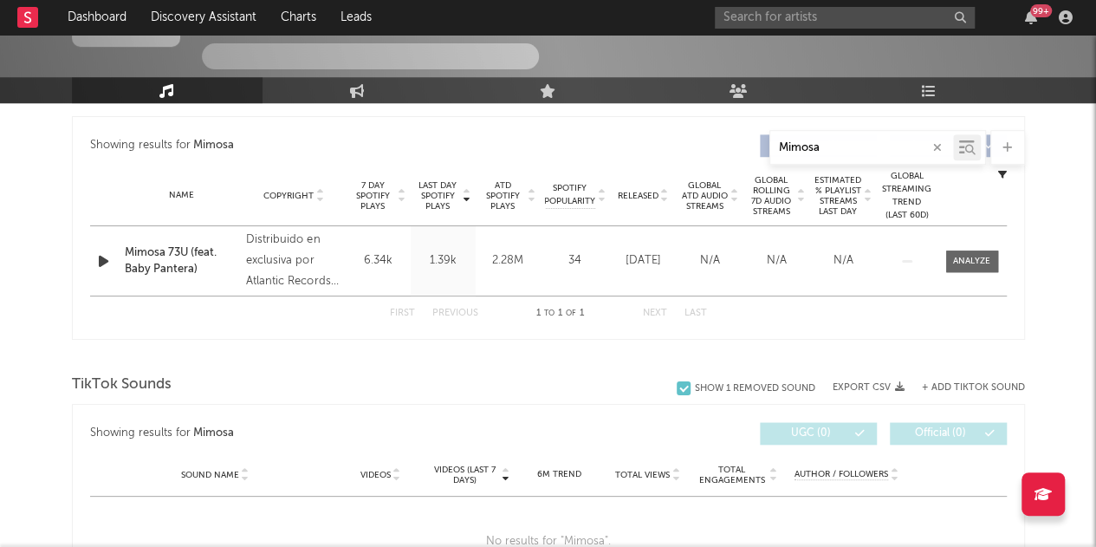
type input "Mimosa"
